Goal: Check status: Check status

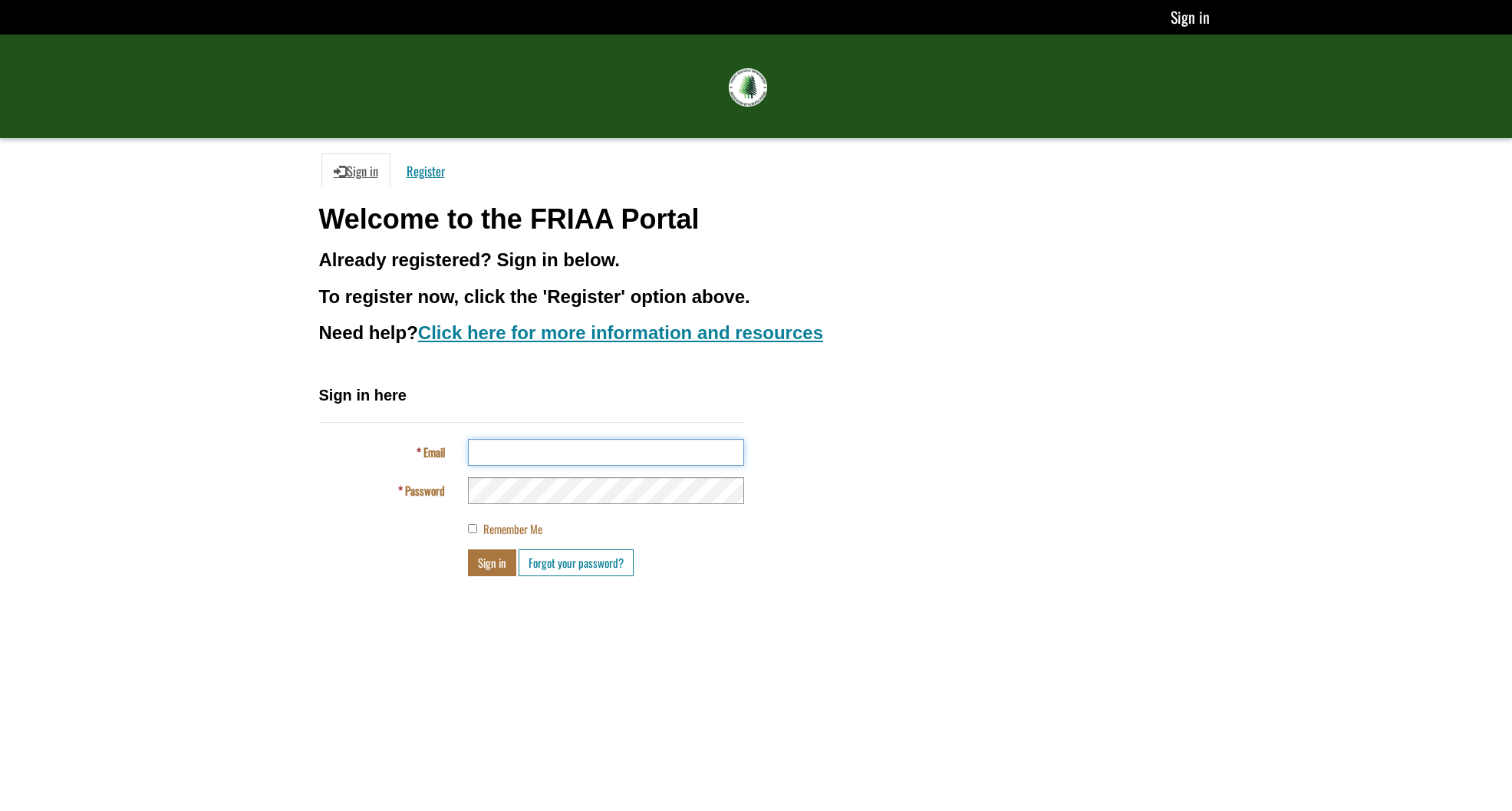
type input "**********"
click at [492, 560] on button "Sign in" at bounding box center [492, 563] width 49 height 27
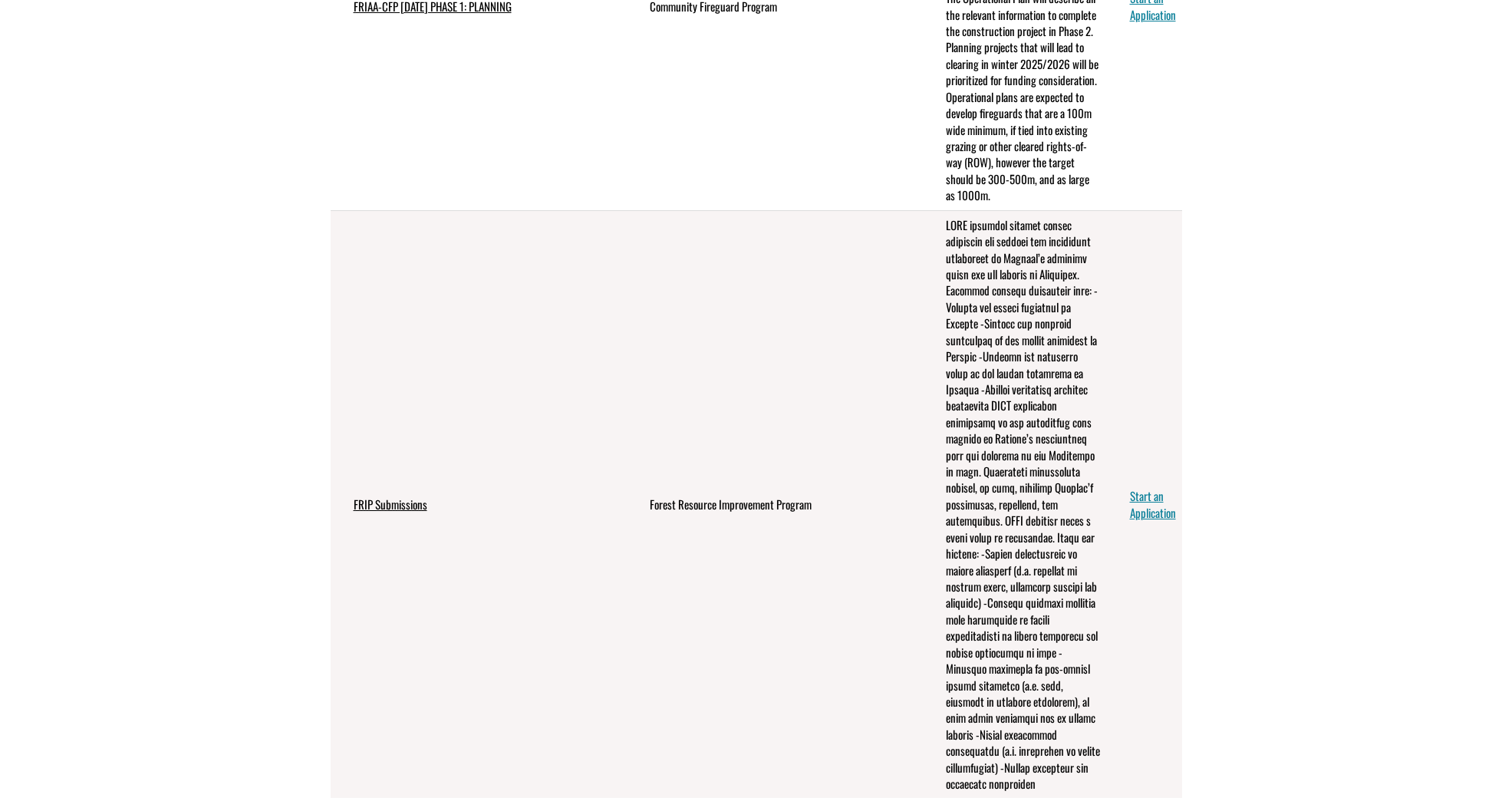
scroll to position [798, 0]
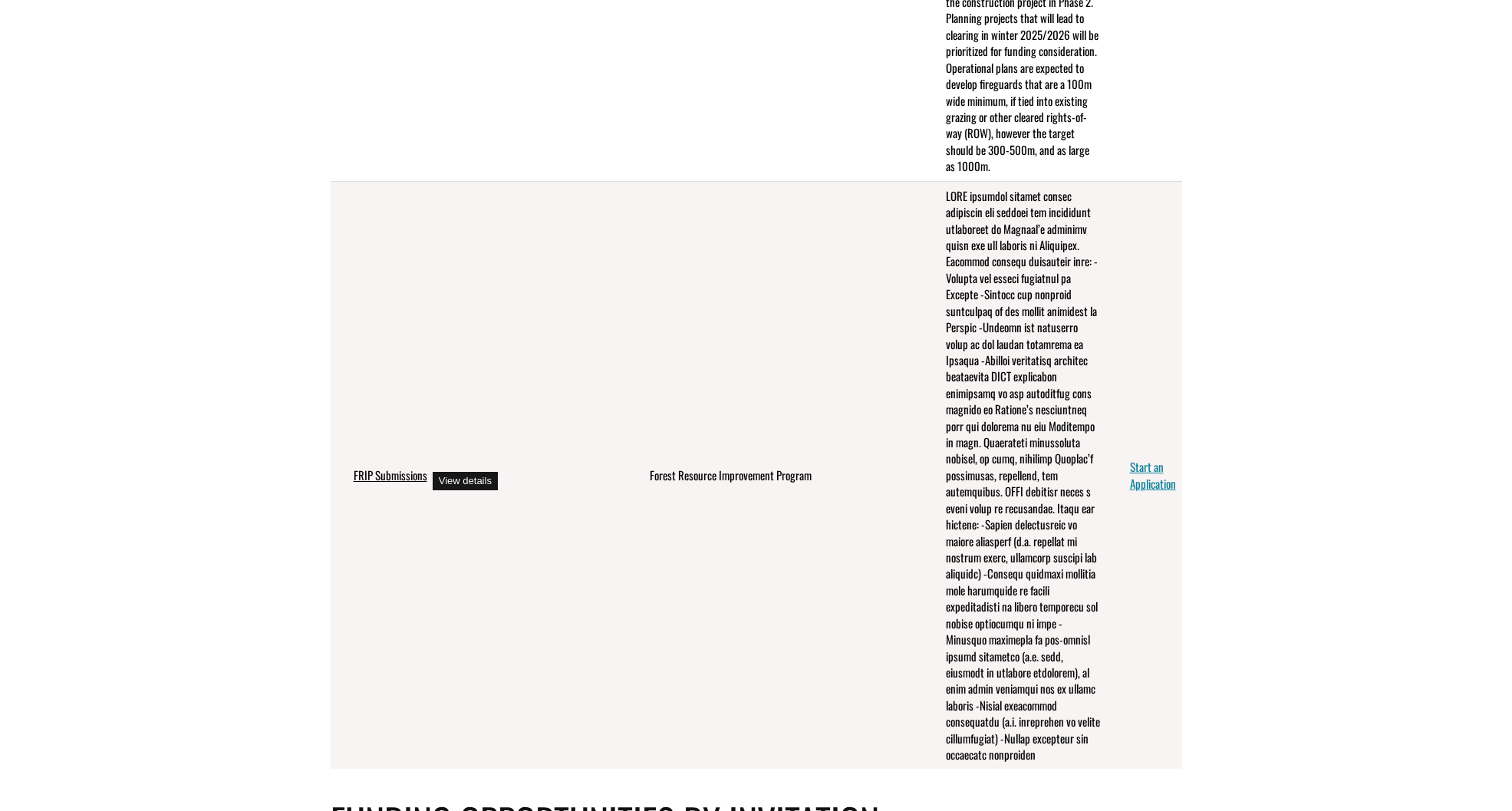
click at [387, 484] on link "FRIP Submissions" at bounding box center [391, 475] width 74 height 17
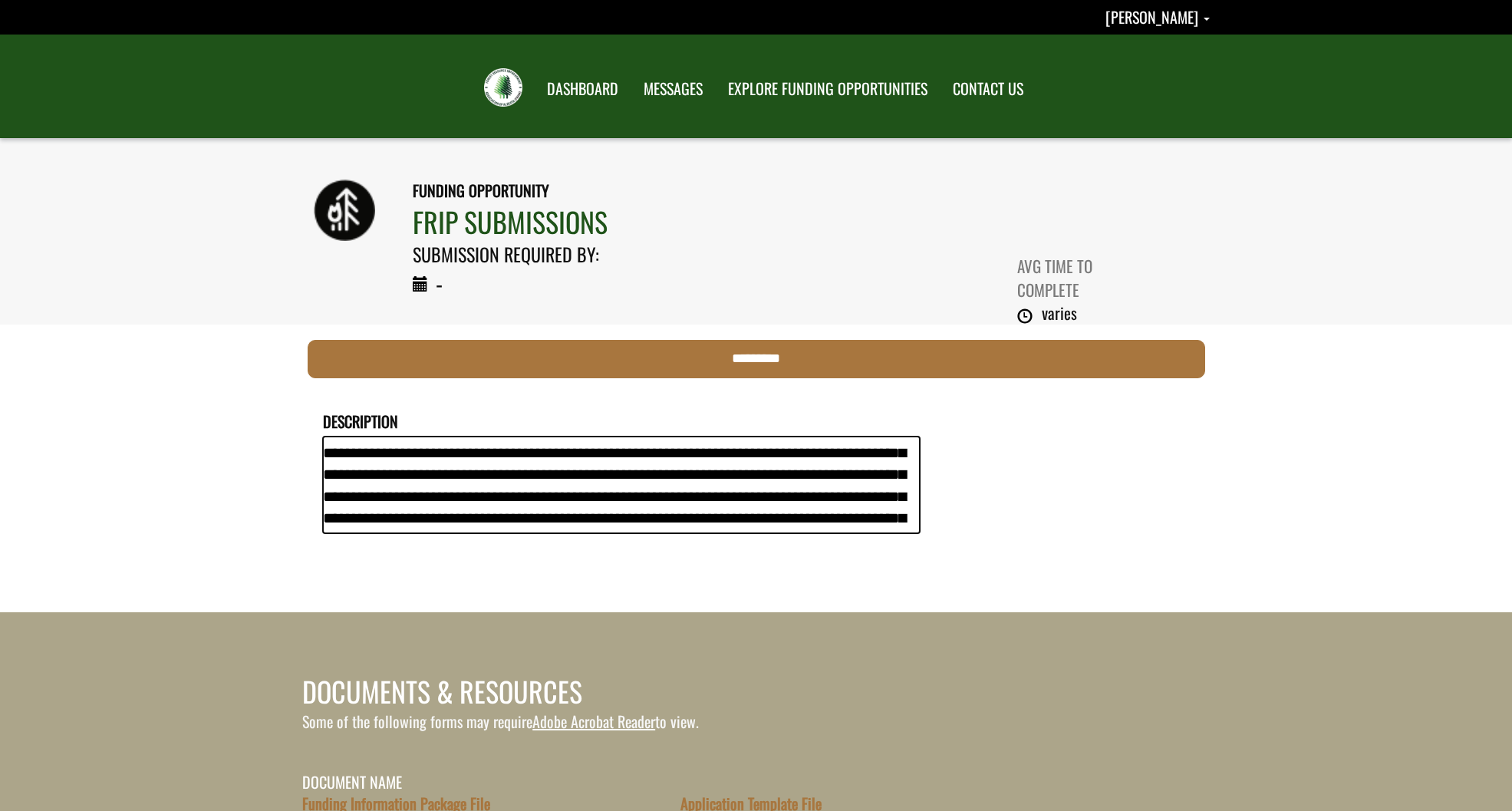
scroll to position [2, 0]
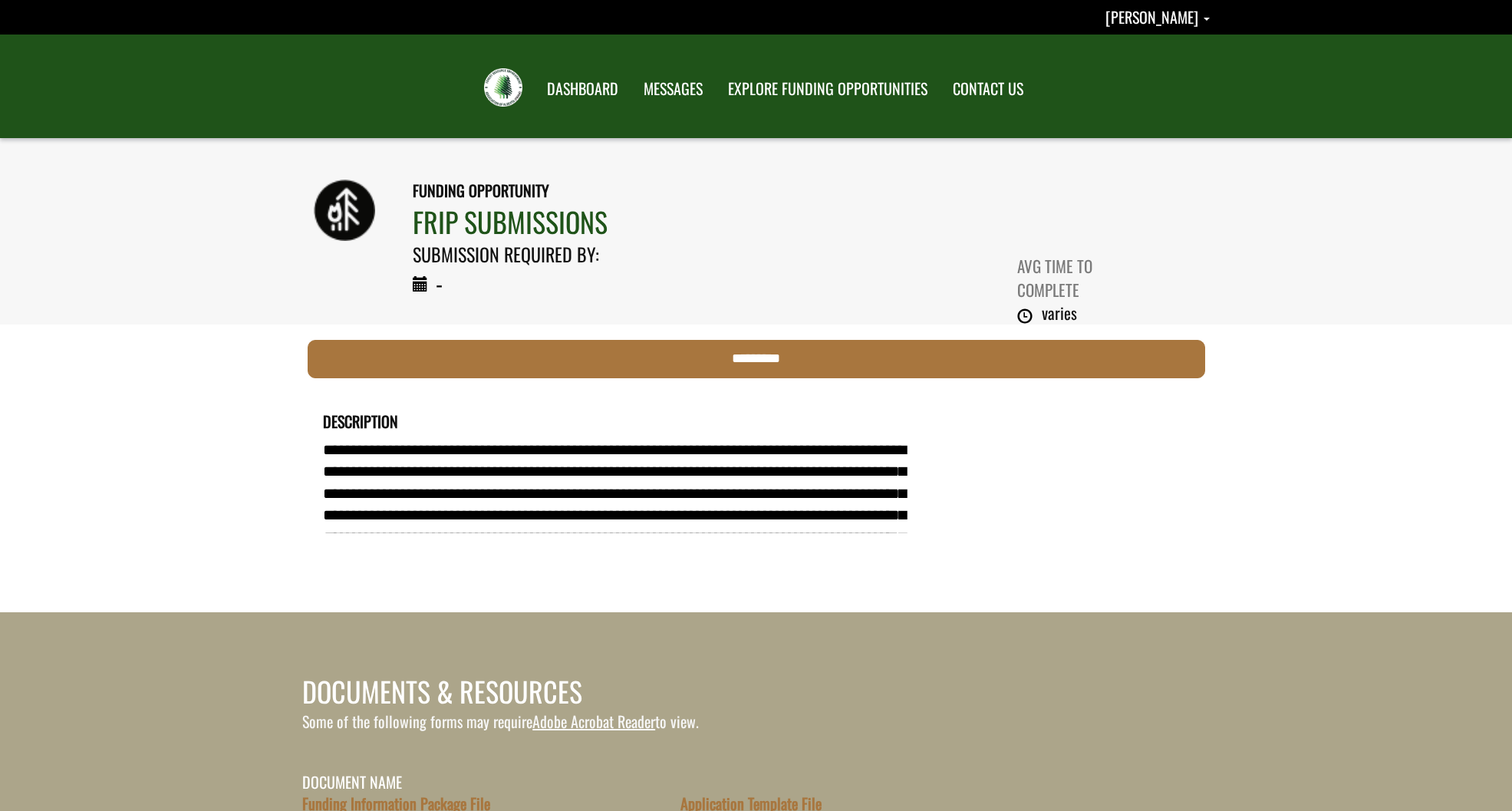
click at [427, 283] on icon at bounding box center [420, 284] width 16 height 22
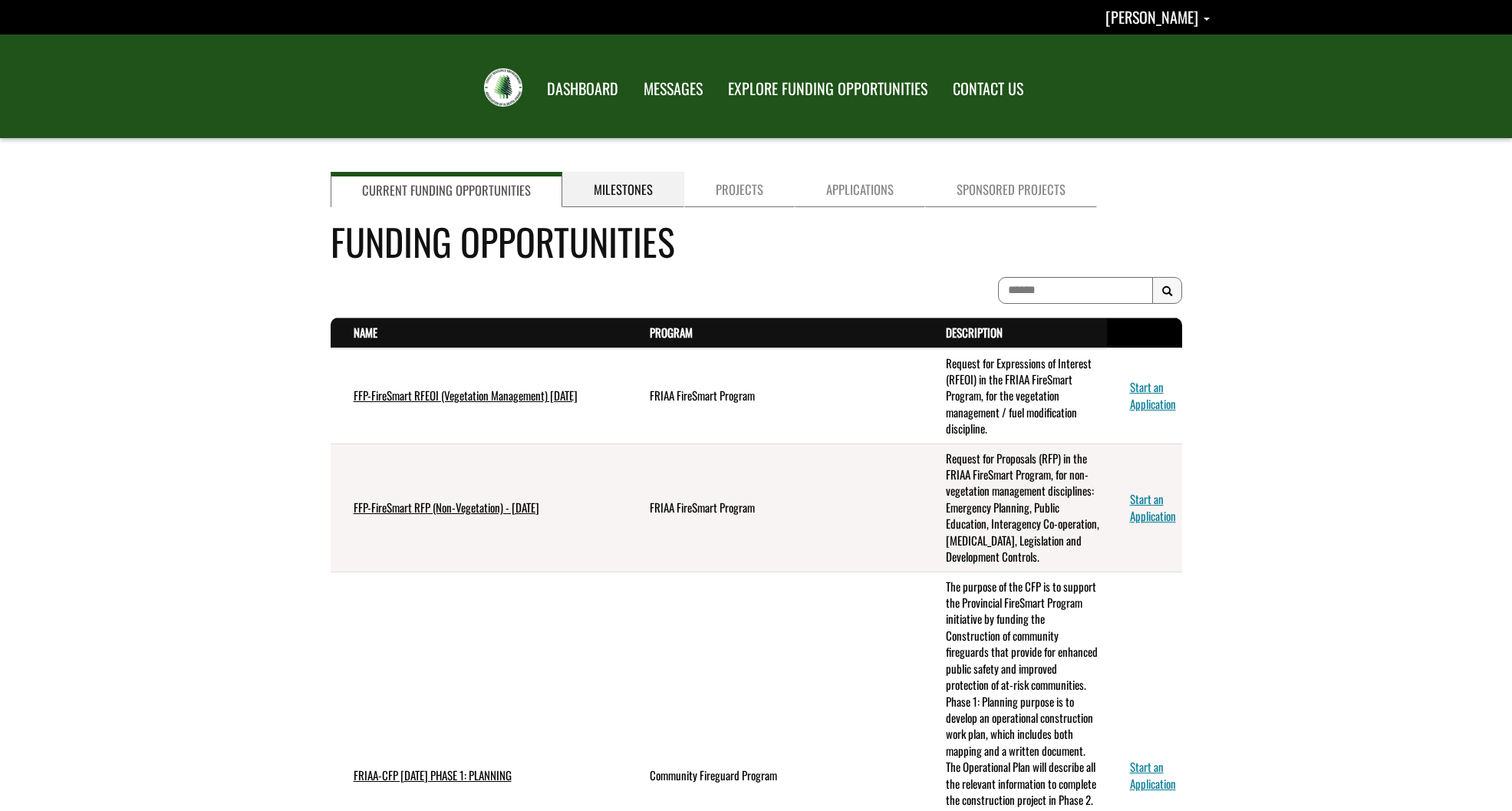
click at [598, 187] on link "Milestones" at bounding box center [624, 189] width 122 height 35
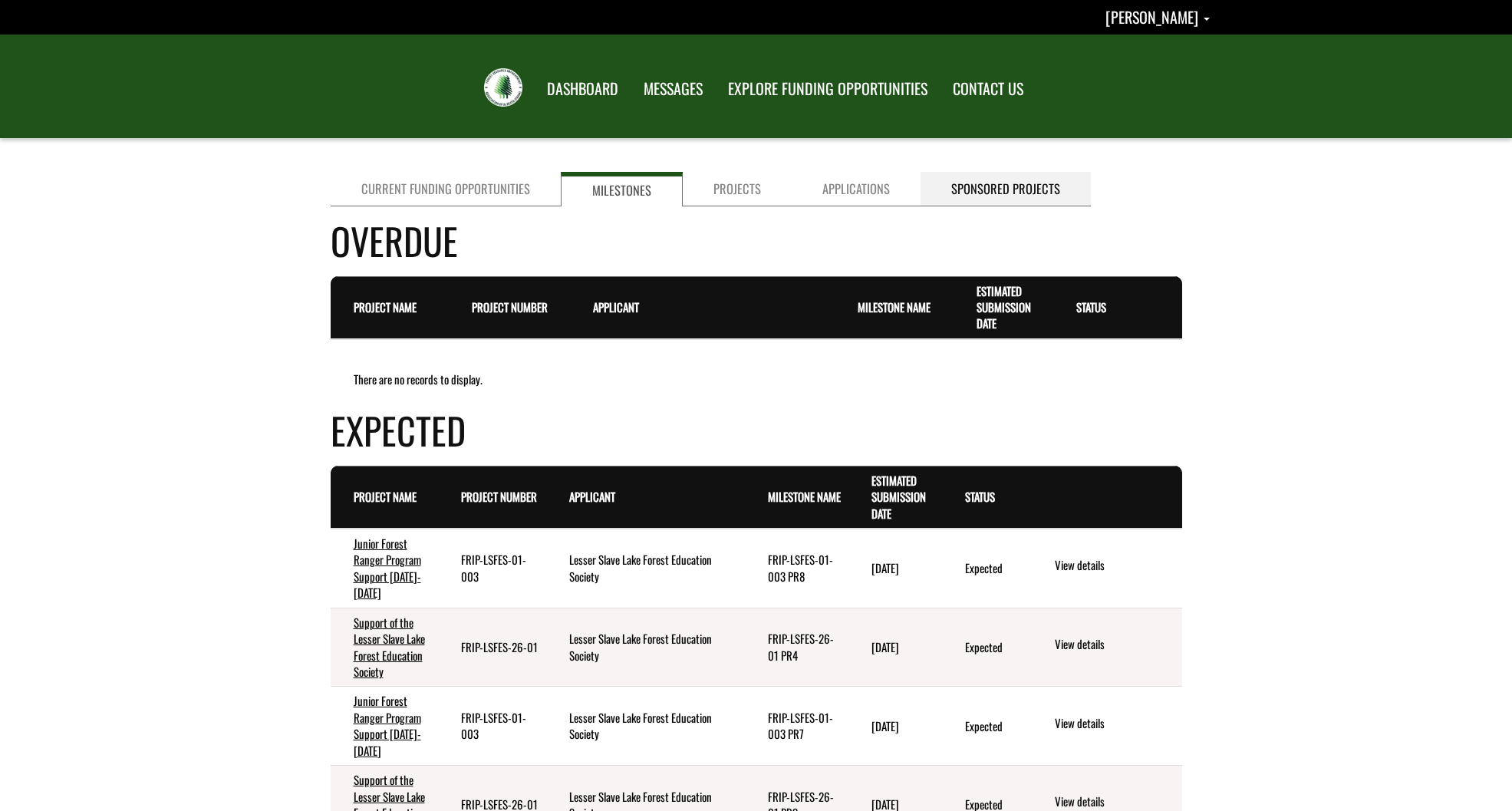
click at [1002, 200] on link "Sponsored Projects" at bounding box center [1006, 189] width 171 height 34
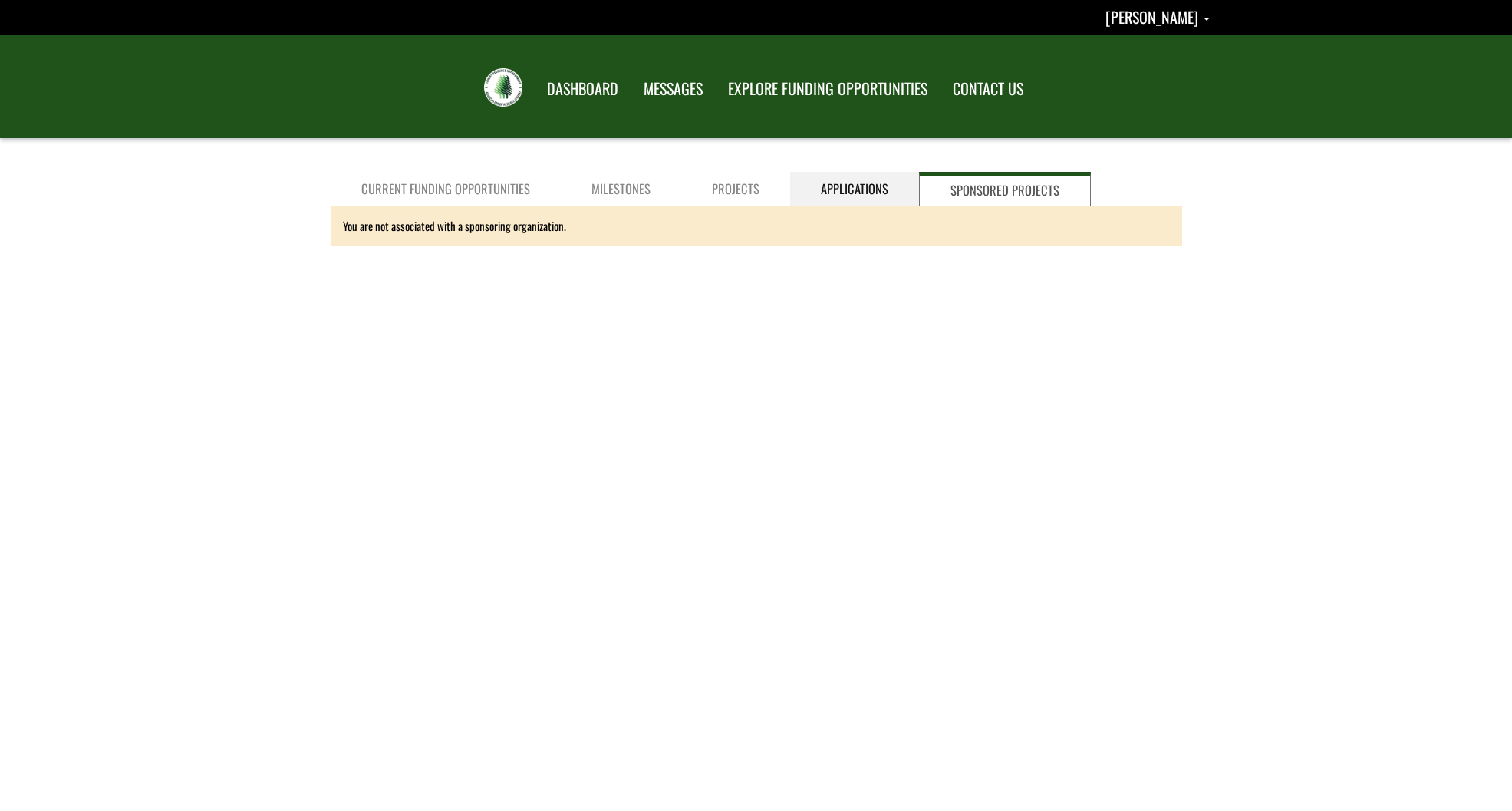
click at [870, 199] on link "Applications" at bounding box center [855, 189] width 129 height 34
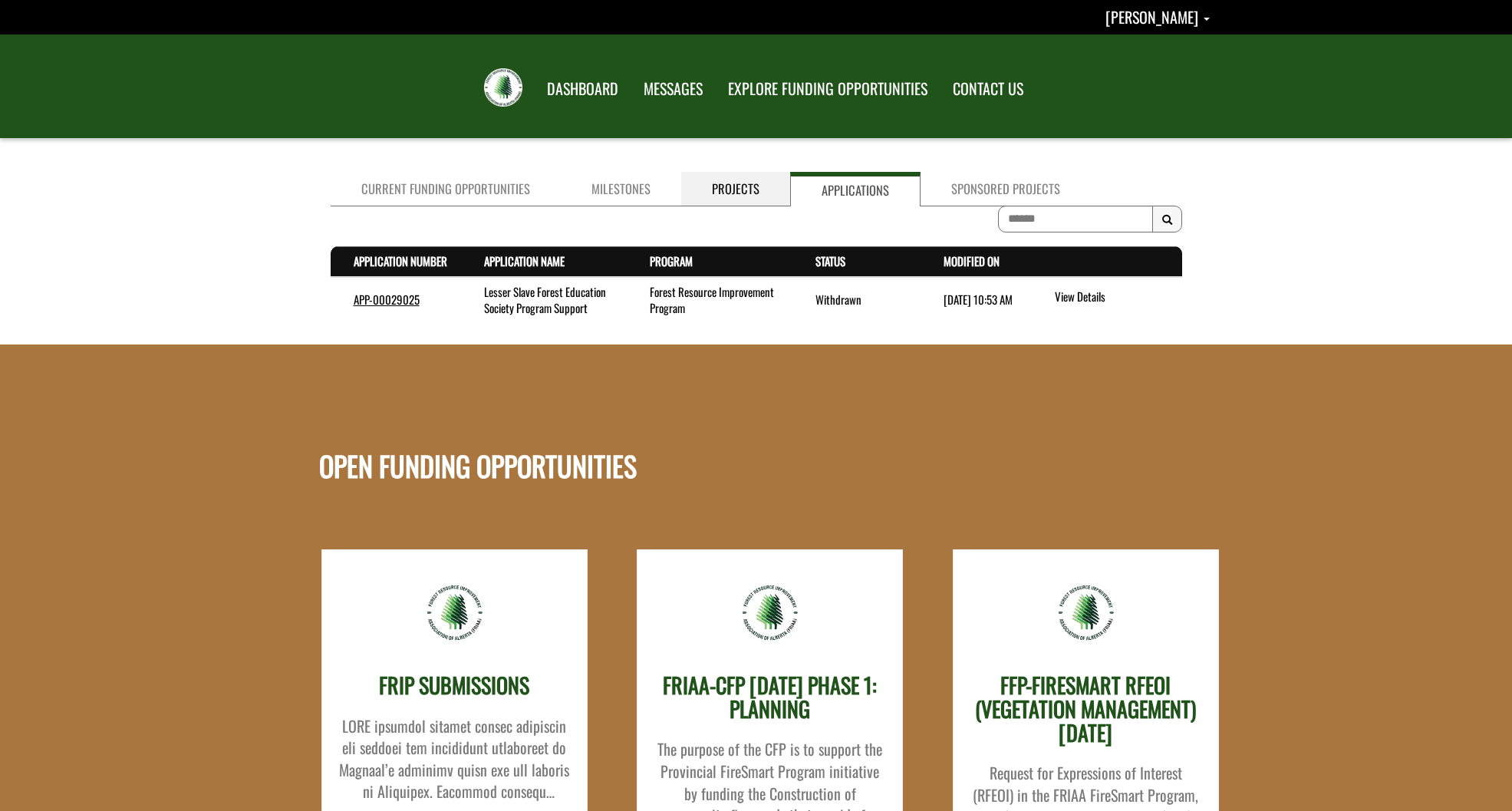
click at [725, 186] on link "Projects" at bounding box center [736, 189] width 109 height 34
